Goal: Information Seeking & Learning: Understand process/instructions

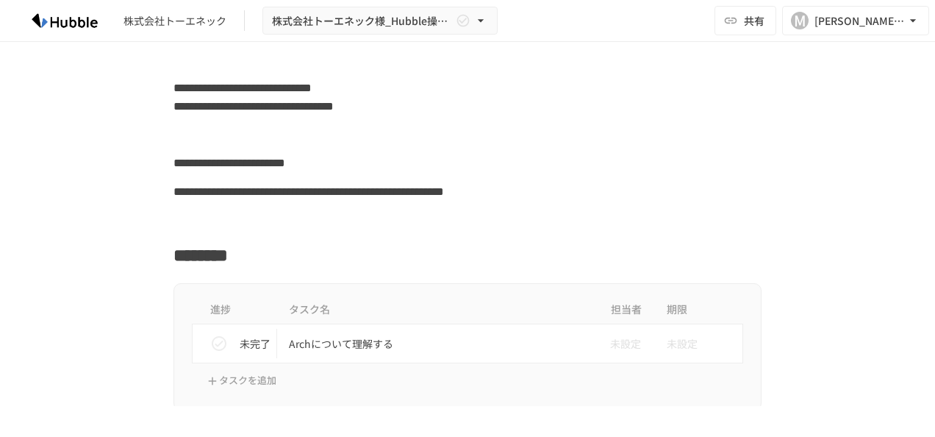
scroll to position [221, 0]
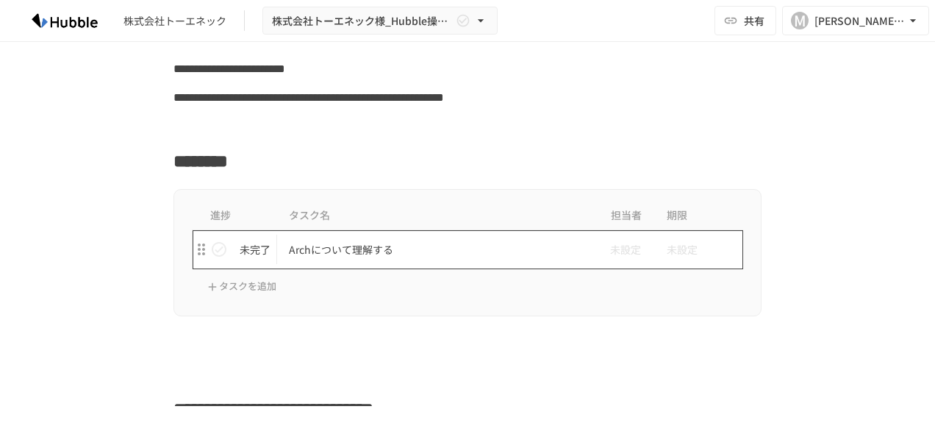
click at [385, 253] on p "Archについて理解する" at bounding box center [437, 249] width 296 height 18
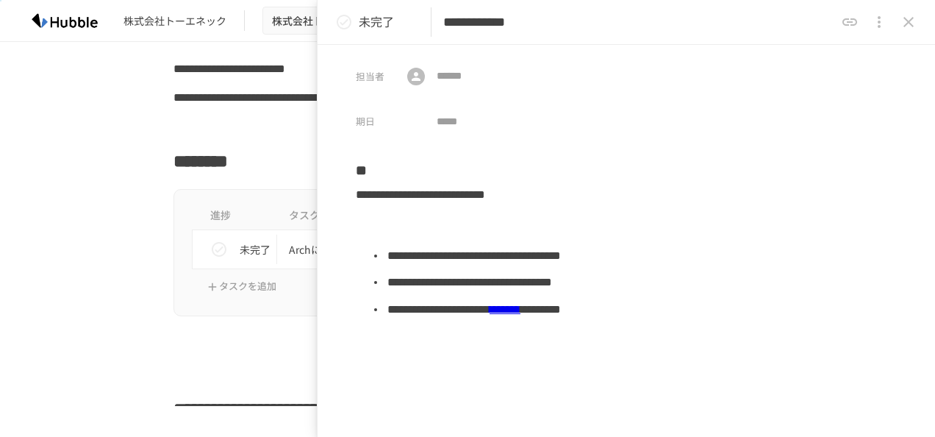
click at [270, 354] on div at bounding box center [468, 345] width 588 height 28
click at [903, 21] on icon "close drawer" at bounding box center [909, 22] width 18 height 18
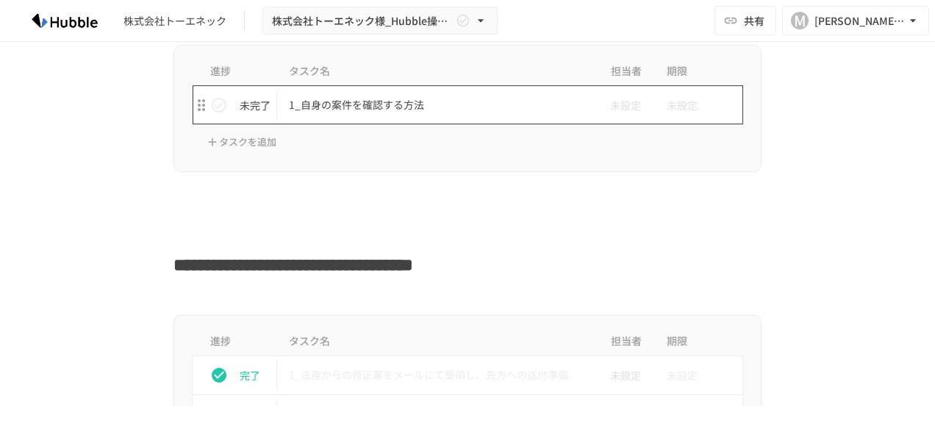
scroll to position [1470, 0]
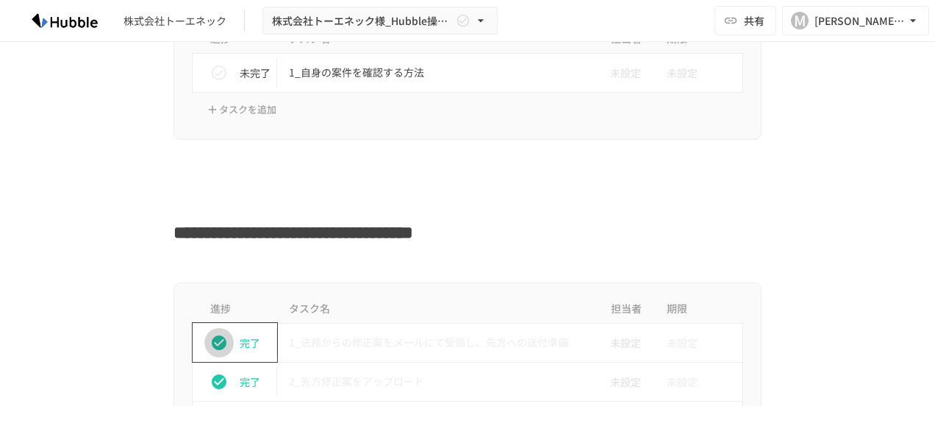
click at [212, 336] on icon "status" at bounding box center [219, 342] width 15 height 15
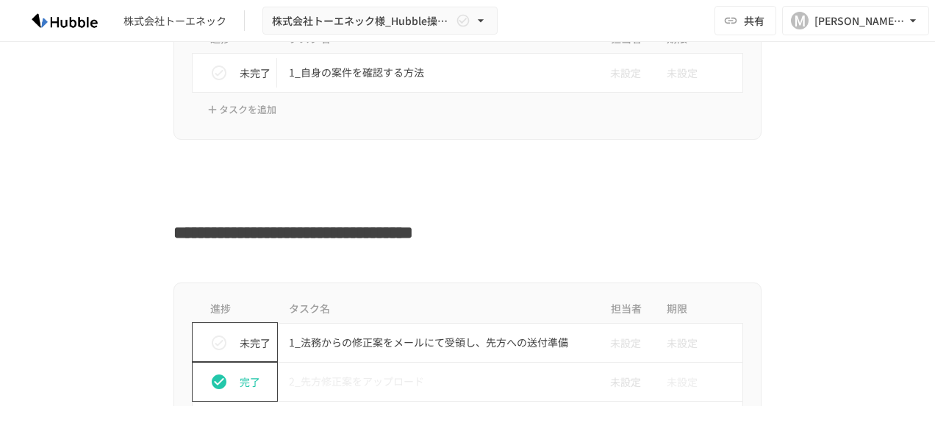
click at [213, 375] on icon "status" at bounding box center [219, 382] width 18 height 18
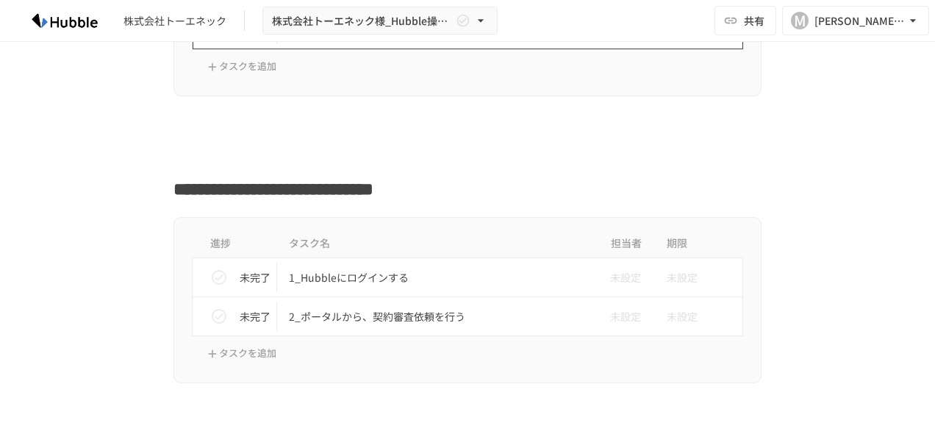
scroll to position [441, 0]
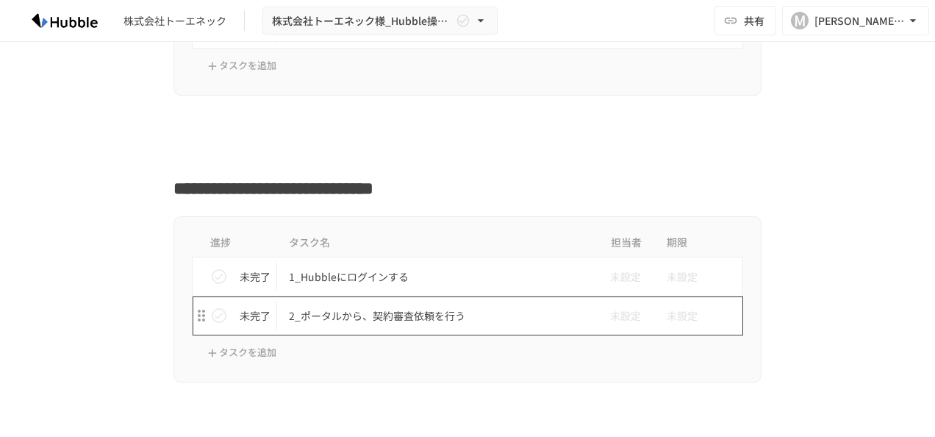
click at [425, 326] on td "2_ポータルから、契約審査依頼を行う" at bounding box center [436, 315] width 319 height 39
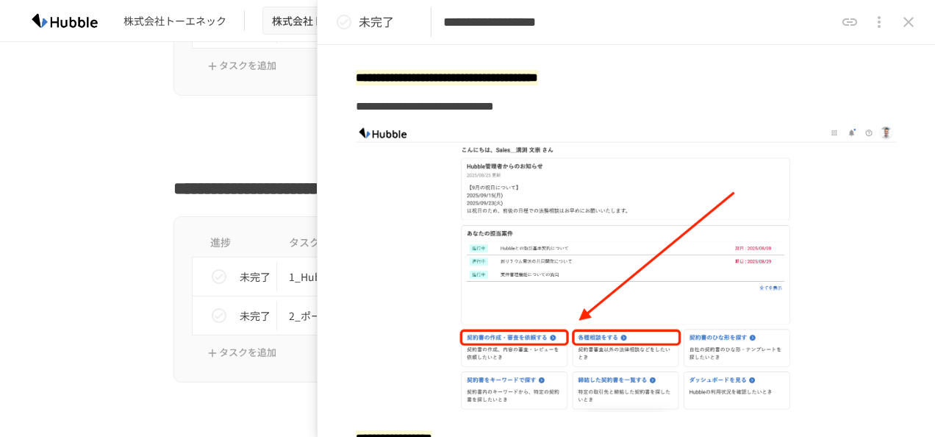
scroll to position [368, 0]
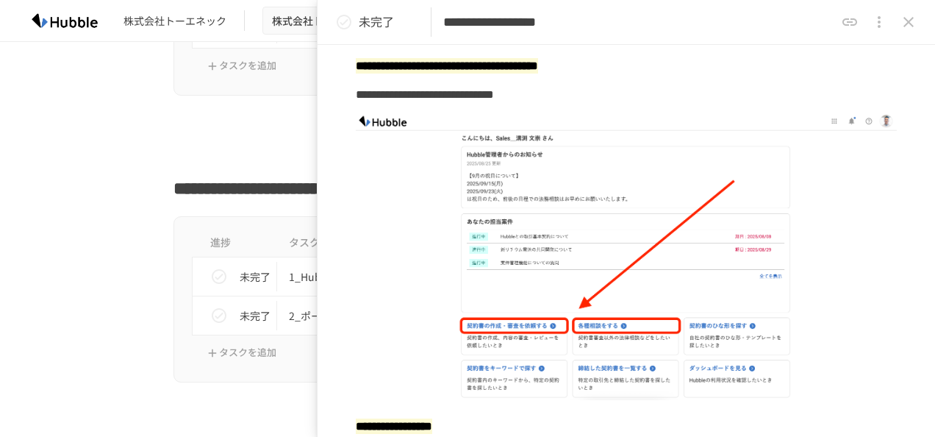
click at [144, 179] on div "**********" at bounding box center [467, 184] width 897 height 35
click at [919, 27] on button "close drawer" at bounding box center [908, 21] width 29 height 29
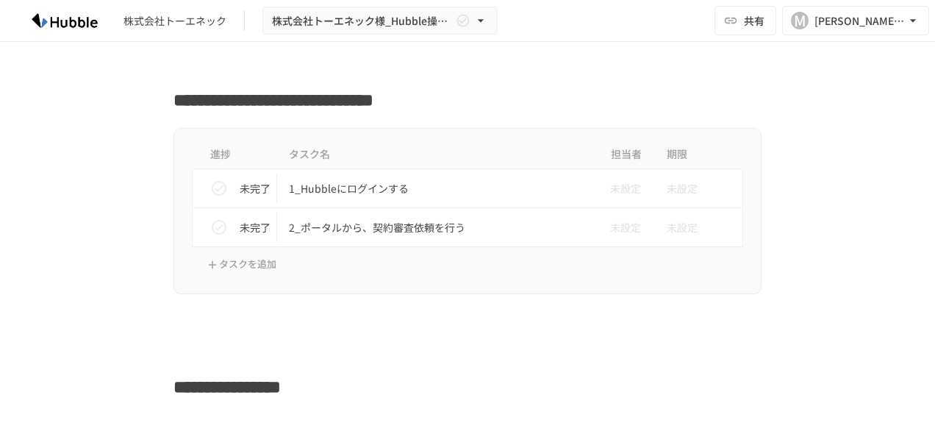
scroll to position [882, 0]
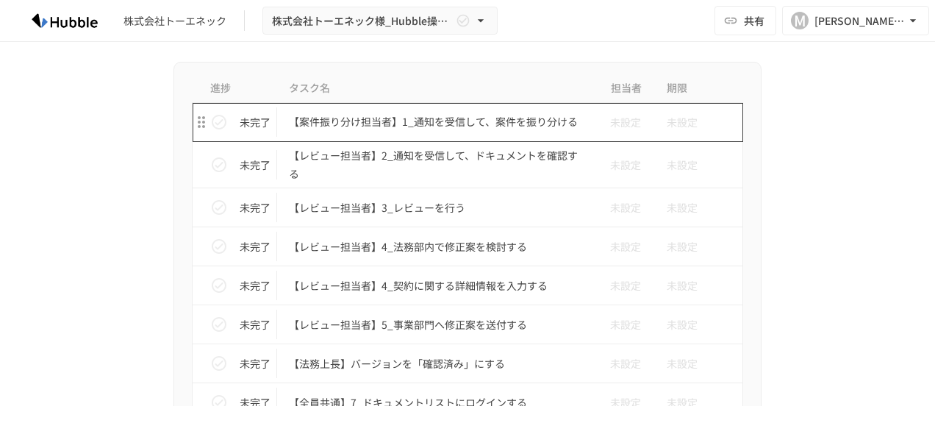
click at [369, 126] on p "【案件振り分け担当者】1_通知を受信して、案件を振り分ける" at bounding box center [437, 121] width 296 height 18
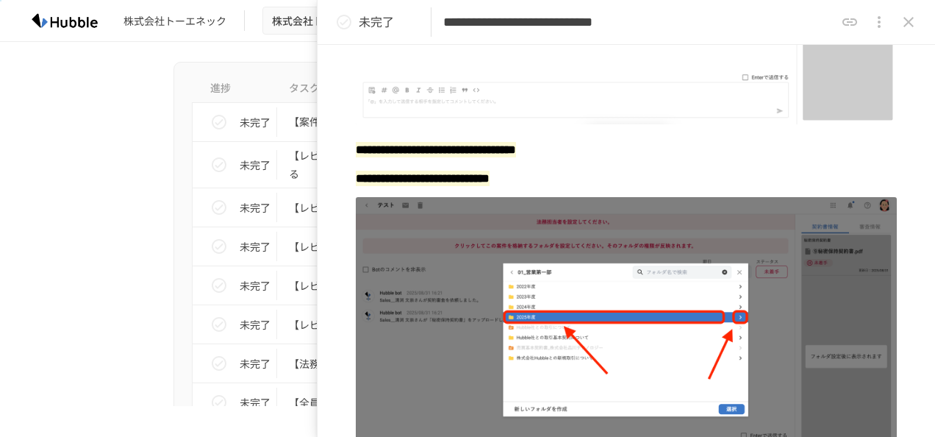
scroll to position [735, 0]
